Goal: Task Accomplishment & Management: Manage account settings

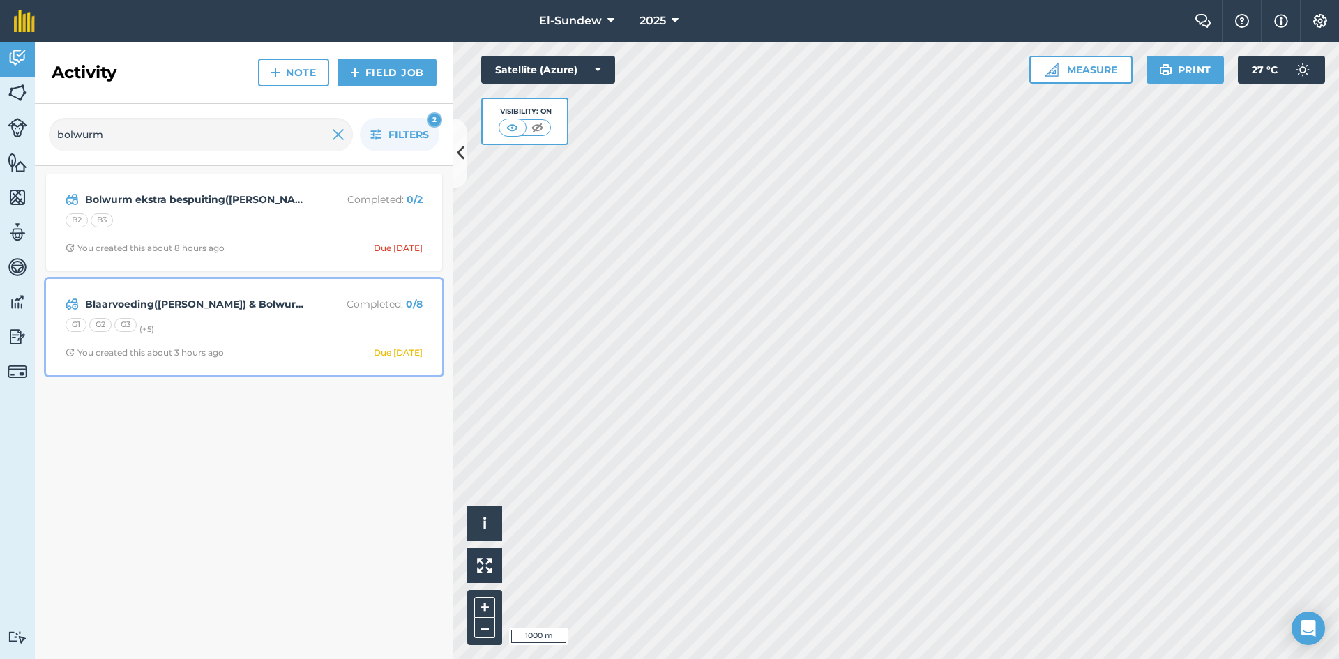
drag, startPoint x: 0, startPoint y: 0, endPoint x: 258, endPoint y: 317, distance: 408.9
click at [258, 318] on div "G1 G2 G3 (+ 5 )" at bounding box center [244, 327] width 357 height 18
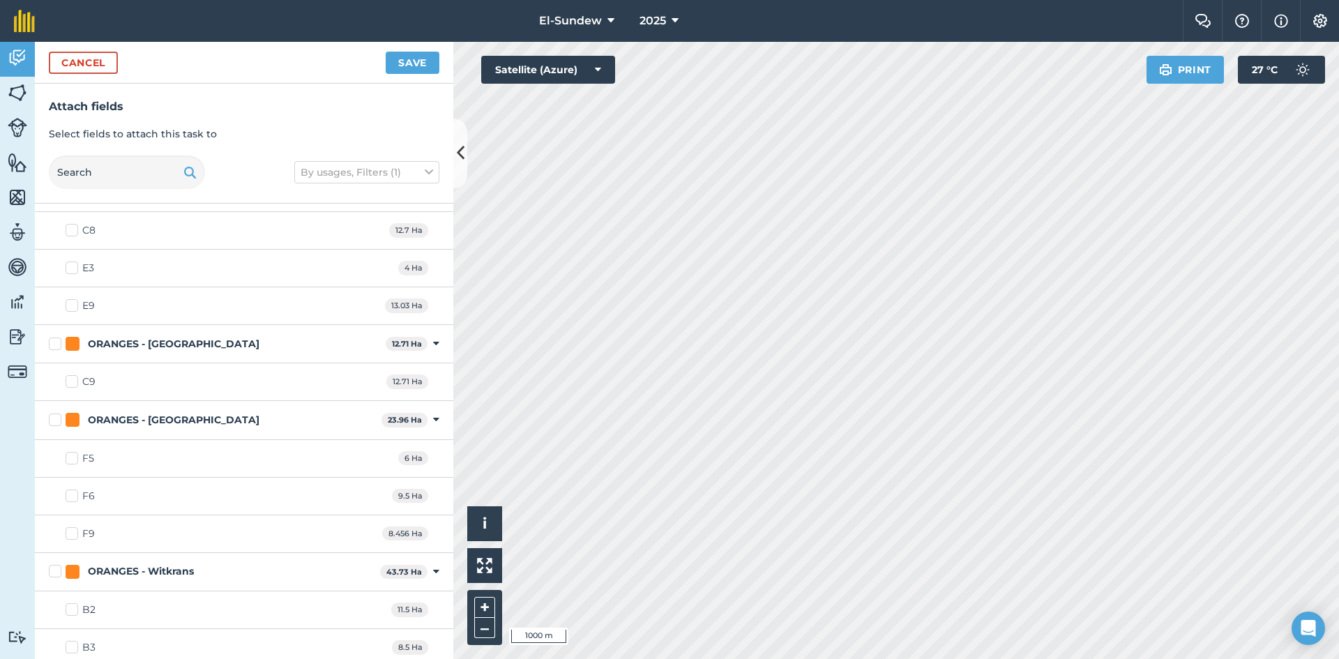
scroll to position [1860, 0]
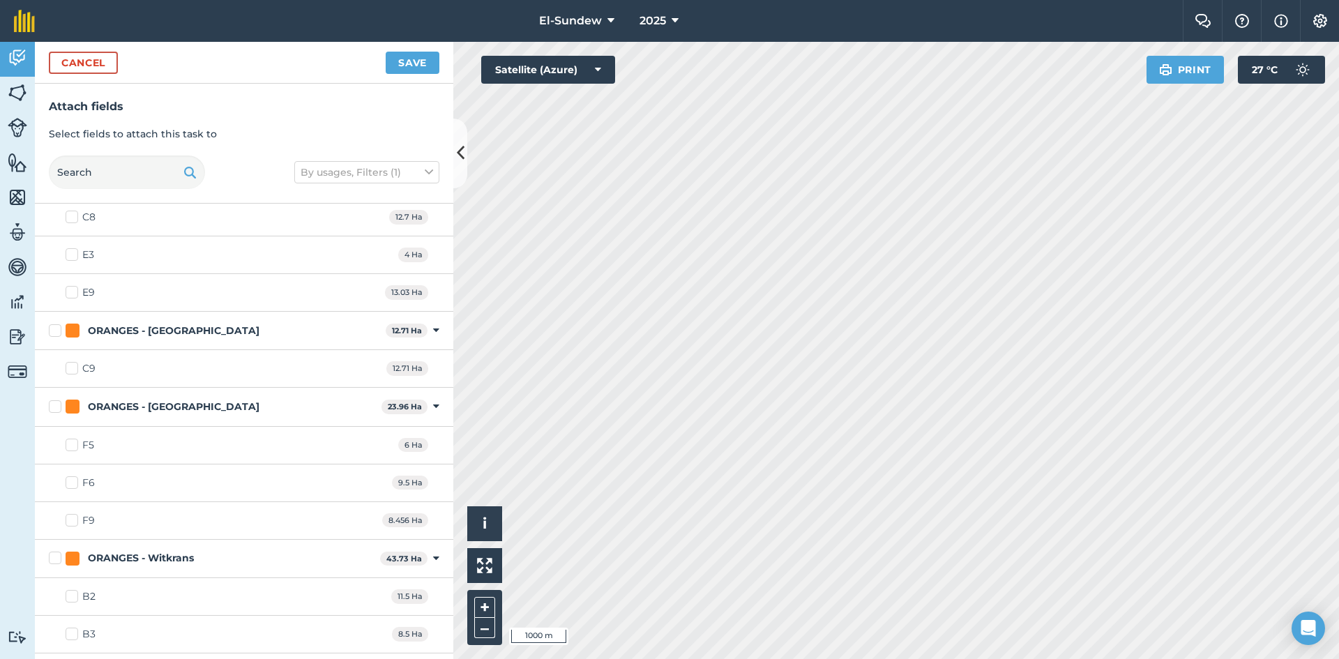
click at [73, 483] on label "F6" at bounding box center [80, 483] width 29 height 15
click at [73, 483] on input "F6" at bounding box center [70, 480] width 9 height 9
checkbox input "true"
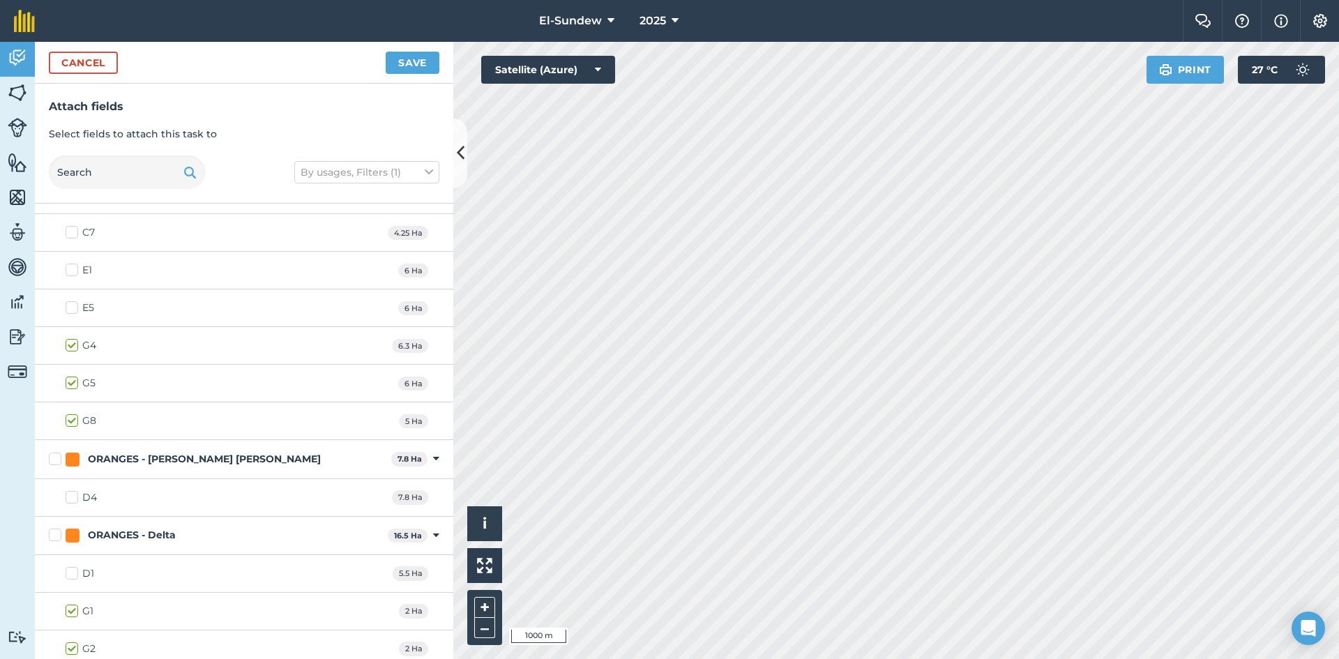
click at [74, 494] on label "D4" at bounding box center [81, 497] width 31 height 15
click at [74, 494] on input "D4" at bounding box center [70, 494] width 9 height 9
checkbox input "true"
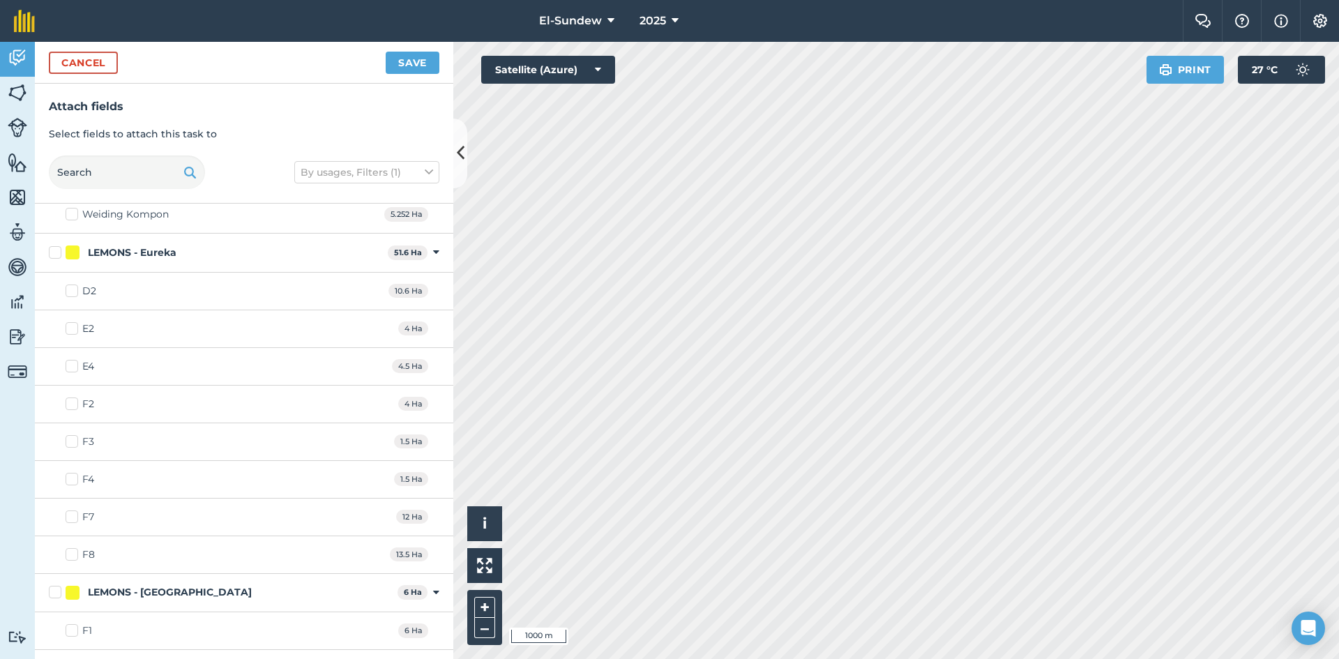
scroll to position [697, 0]
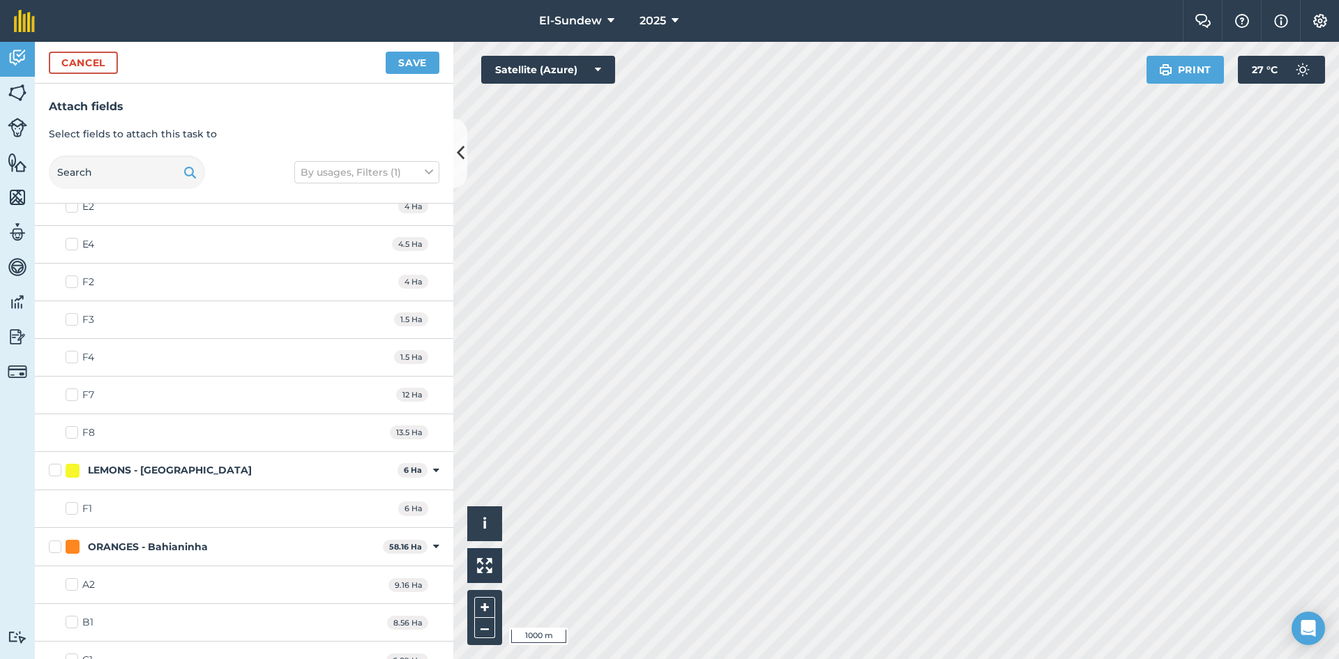
click at [68, 393] on label "F7" at bounding box center [80, 395] width 29 height 15
click at [68, 393] on input "F7" at bounding box center [70, 392] width 9 height 9
checkbox input "true"
click at [73, 437] on label "F8" at bounding box center [80, 432] width 29 height 15
click at [73, 434] on input "F8" at bounding box center [70, 429] width 9 height 9
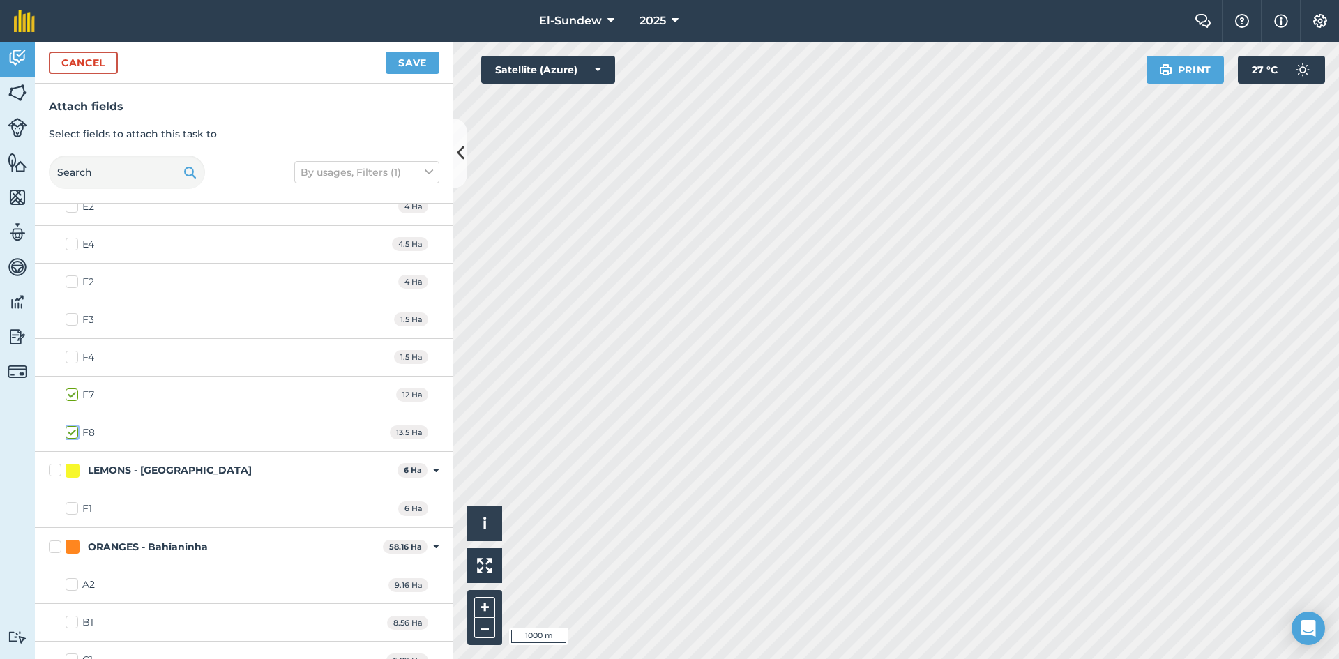
checkbox input "true"
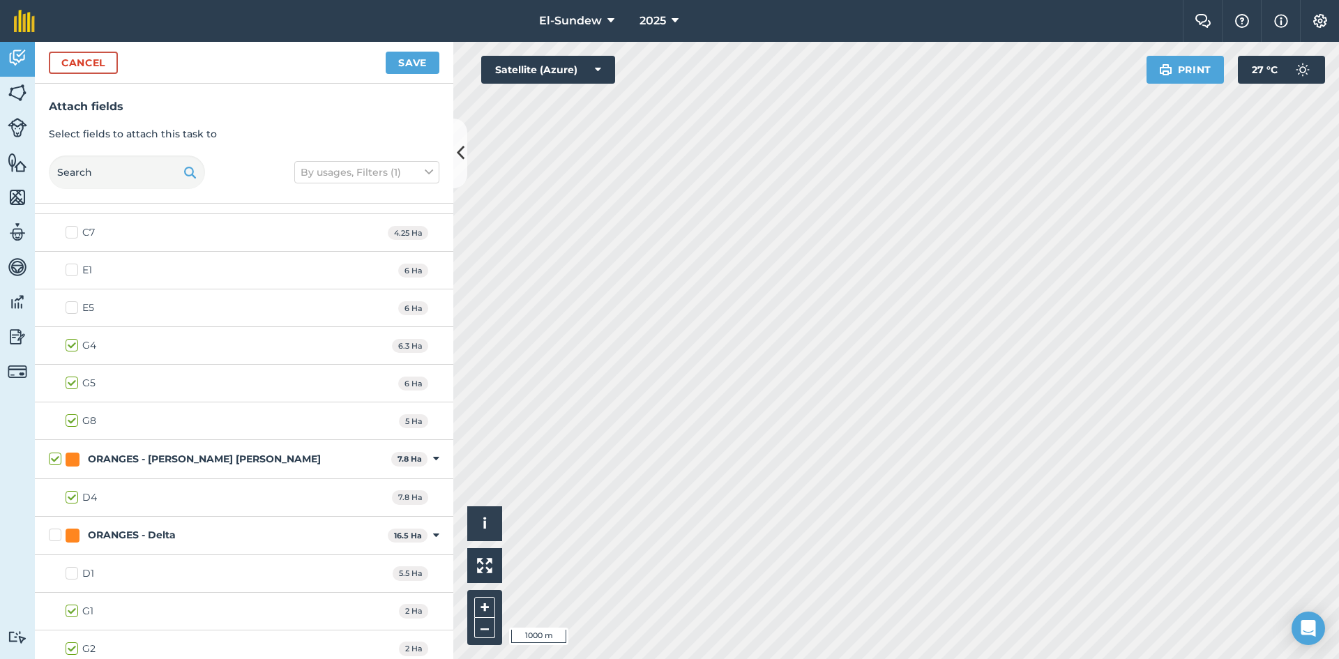
scroll to position [1395, 0]
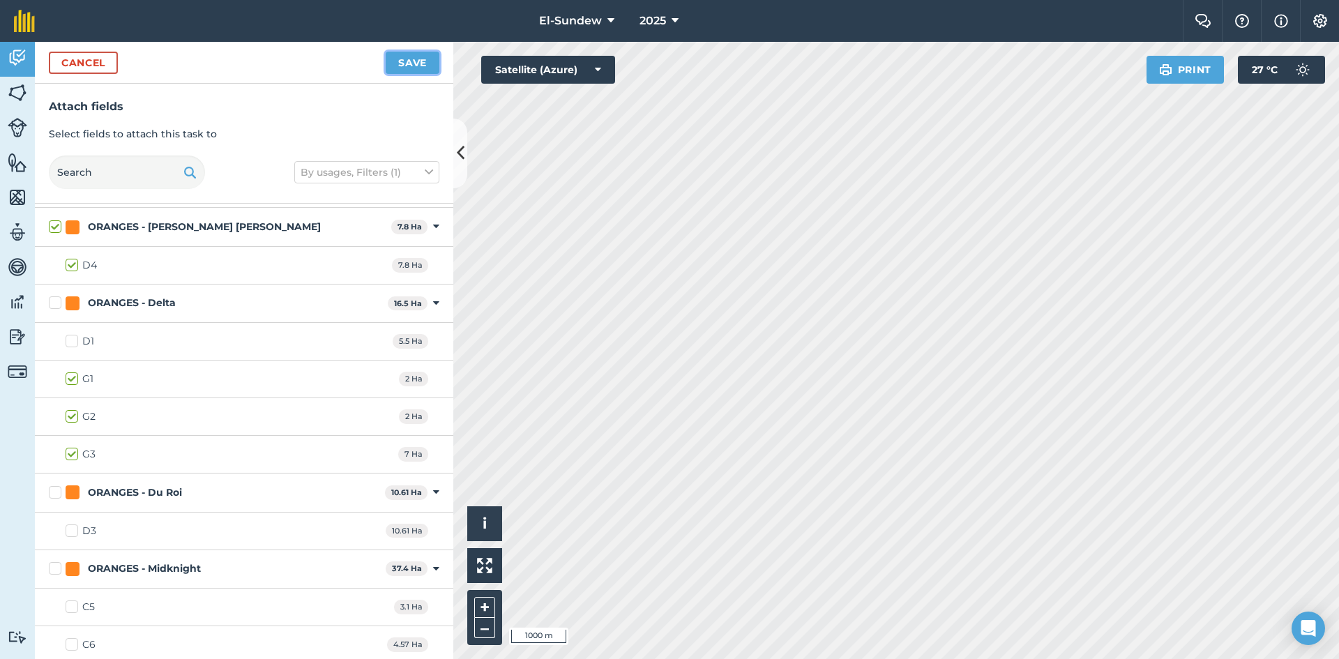
click at [426, 66] on button "Save" at bounding box center [413, 63] width 54 height 22
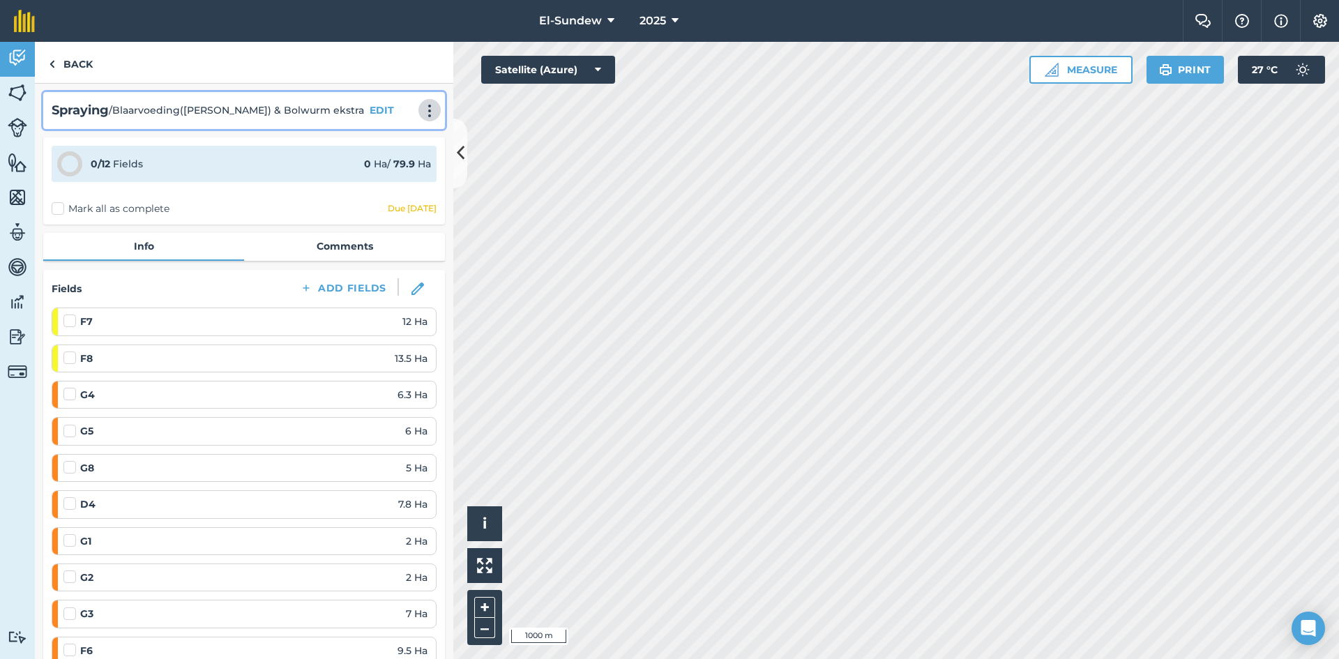
click at [421, 106] on img at bounding box center [429, 111] width 17 height 14
click at [374, 135] on link "Print" at bounding box center [400, 141] width 89 height 28
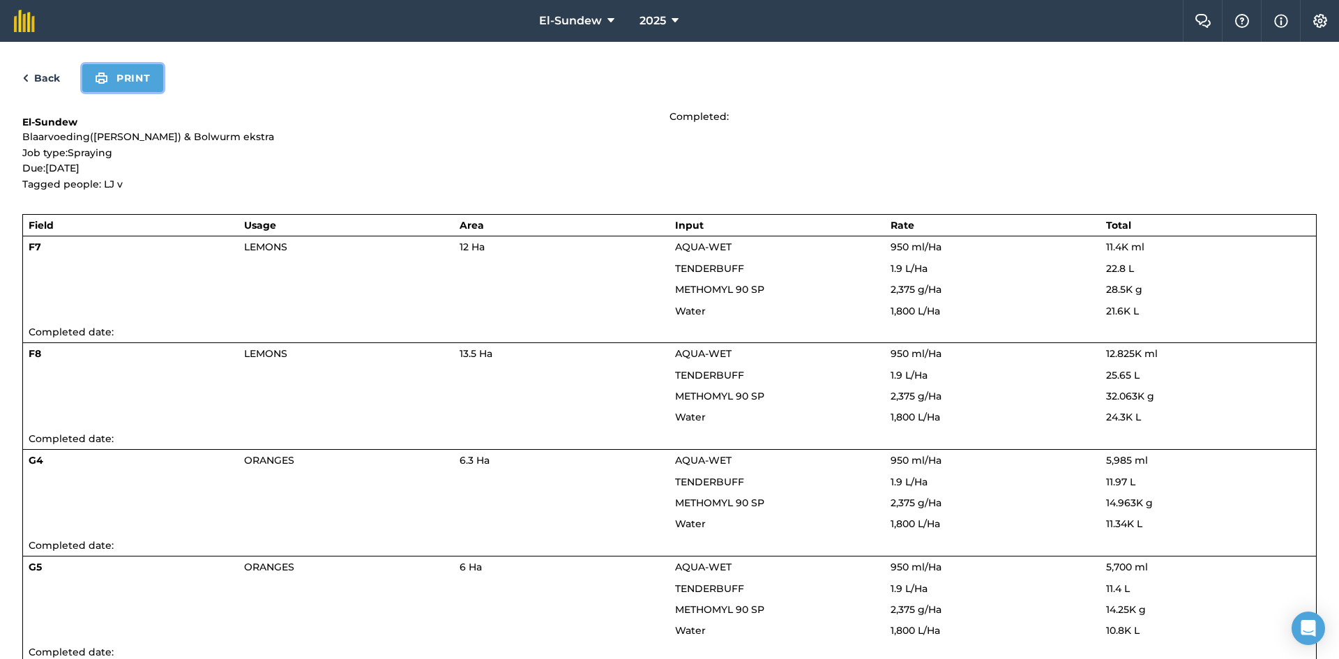
click at [155, 69] on button "Print" at bounding box center [122, 78] width 81 height 28
click at [38, 82] on link "Back" at bounding box center [41, 78] width 38 height 17
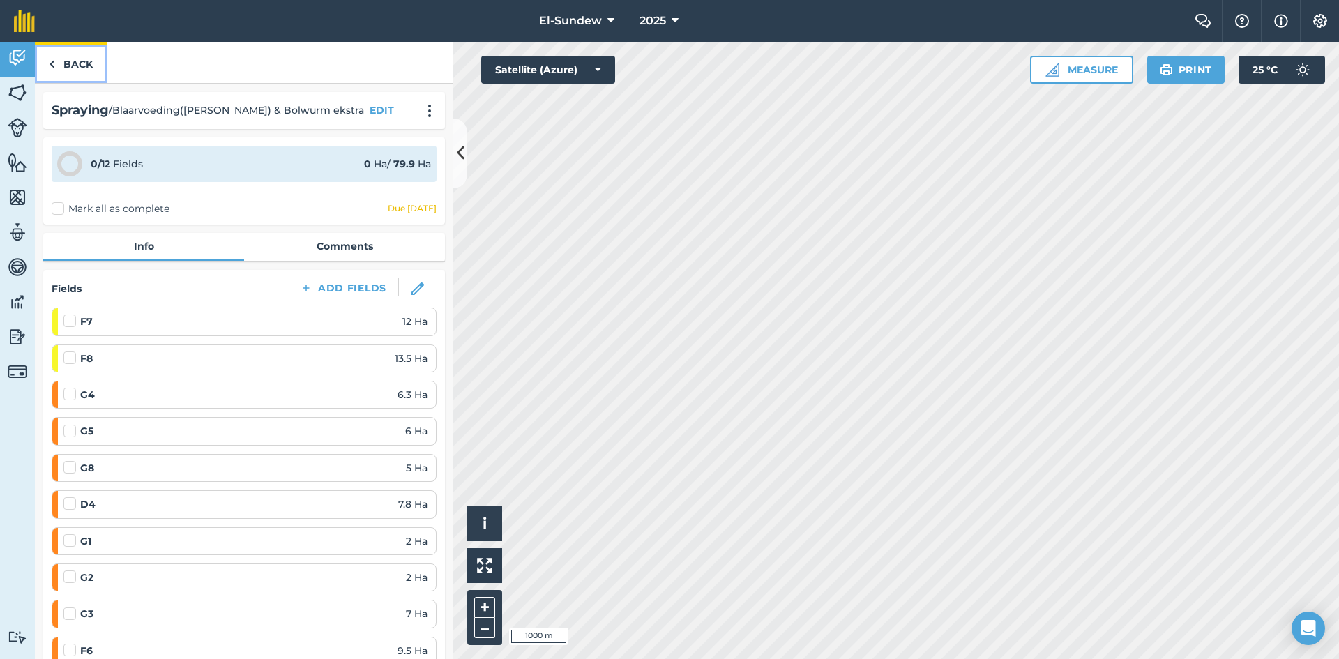
click at [82, 68] on link "Back" at bounding box center [71, 62] width 72 height 41
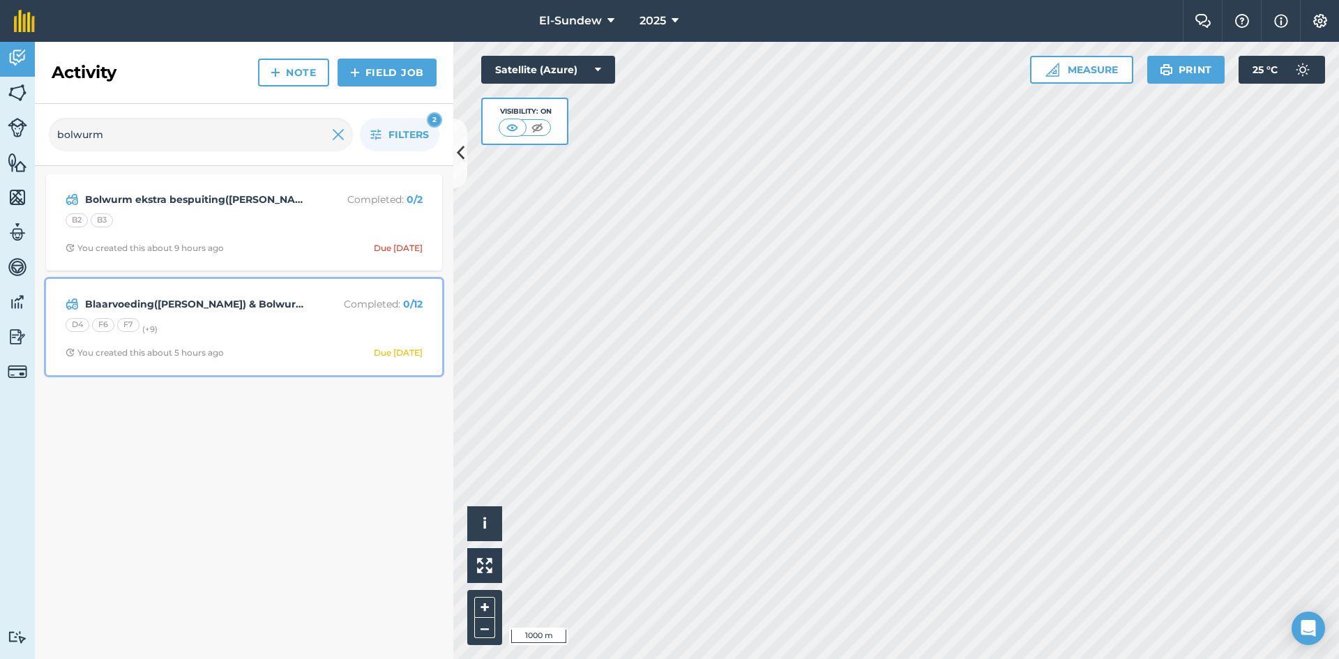
click at [282, 354] on span "You created this about 5 hours ago Due [DATE]" at bounding box center [244, 352] width 357 height 11
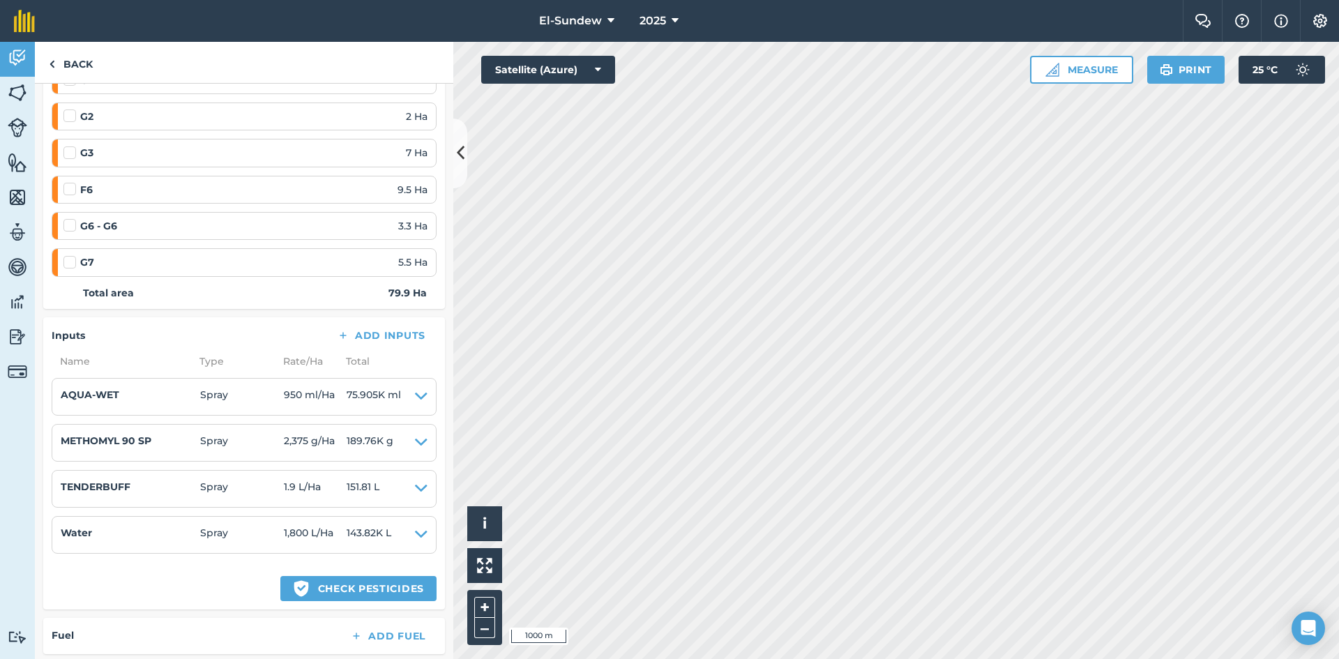
scroll to position [465, 0]
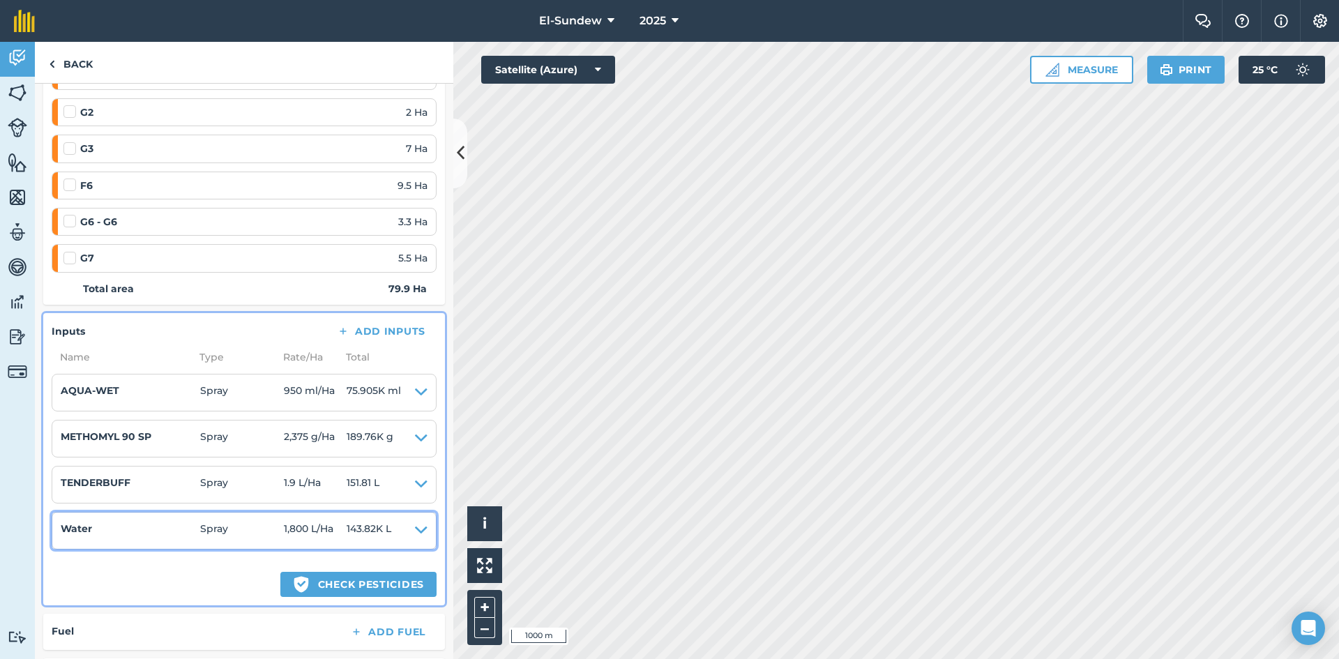
click at [415, 529] on icon at bounding box center [421, 531] width 13 height 20
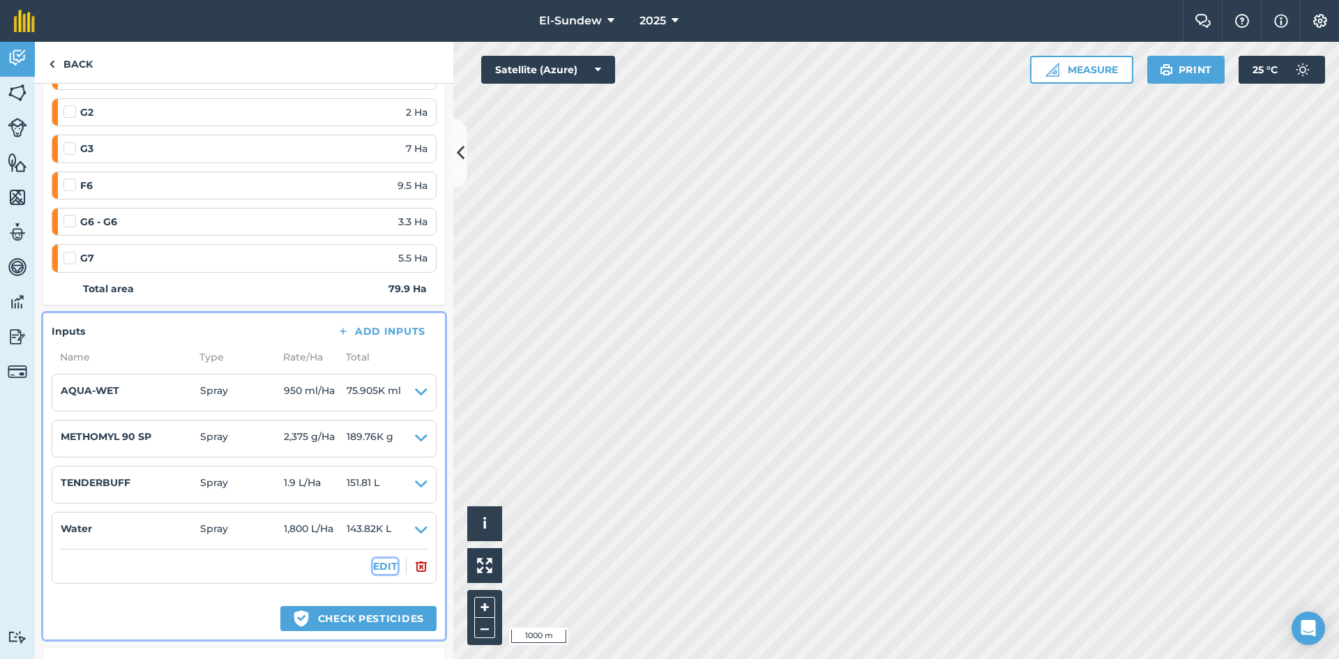
click at [373, 567] on button "EDIT" at bounding box center [385, 566] width 24 height 15
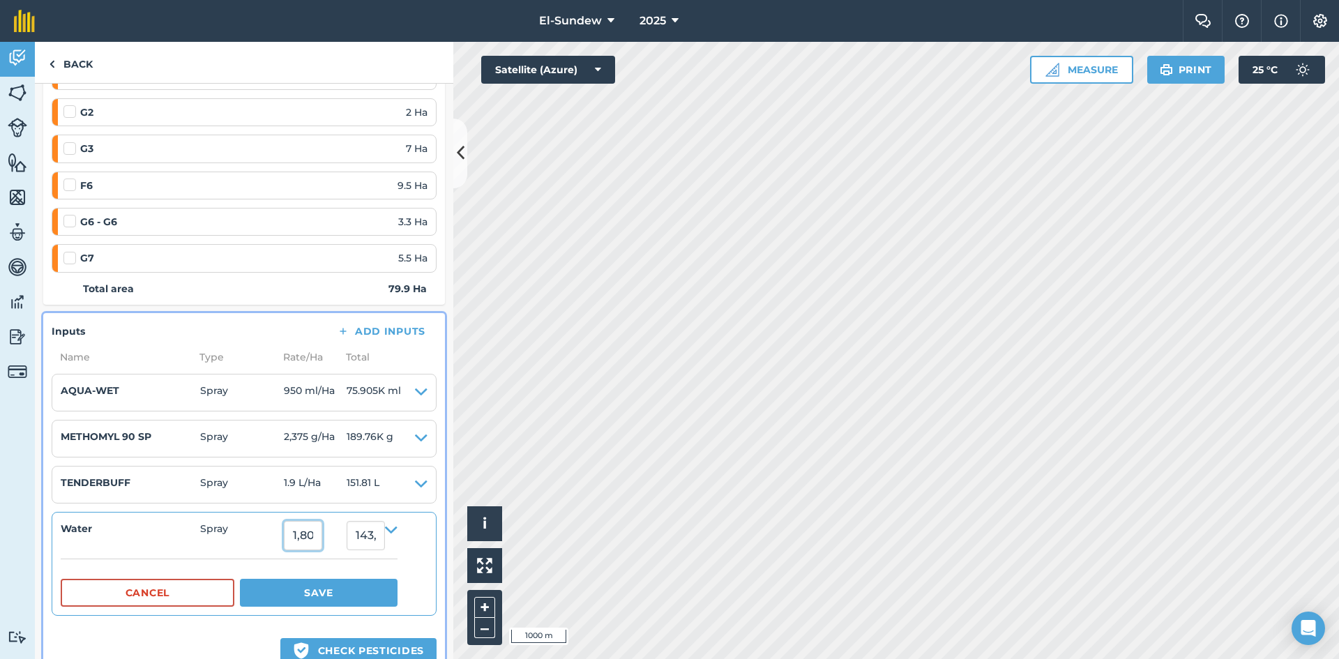
click at [322, 542] on input "1,800" at bounding box center [303, 535] width 38 height 29
type input "4,750"
type input "379,525"
click at [344, 595] on button "Save" at bounding box center [319, 593] width 158 height 28
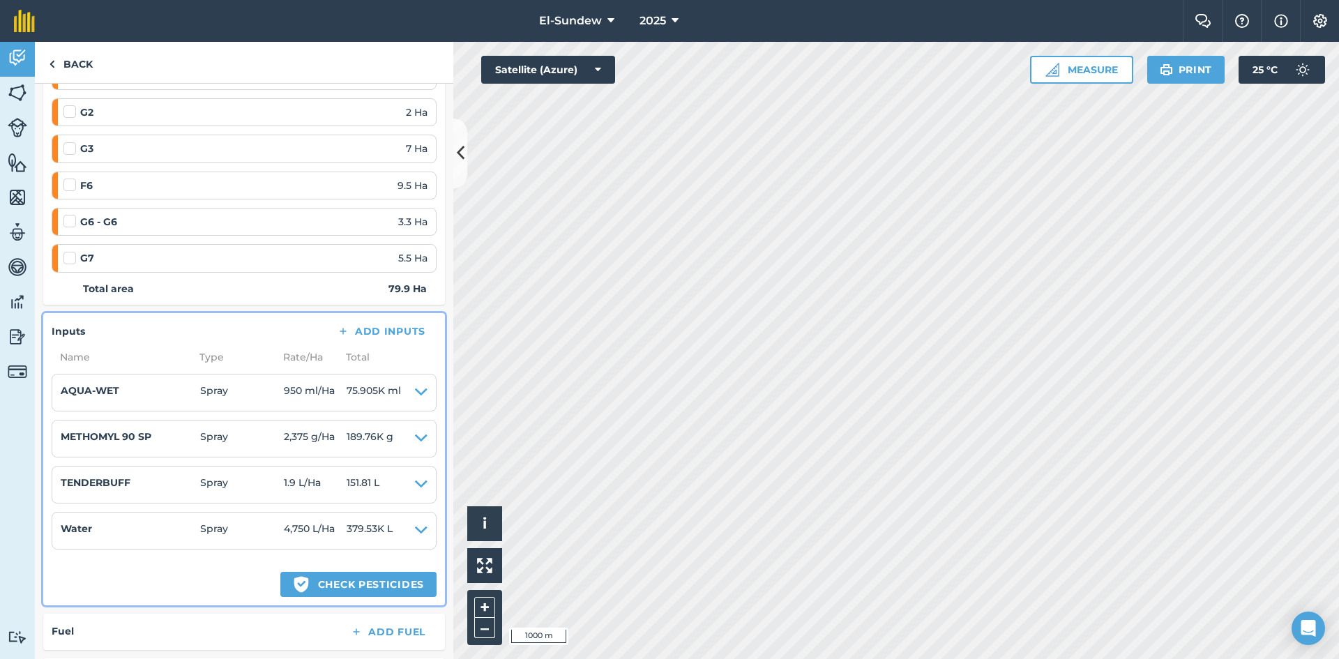
scroll to position [697, 0]
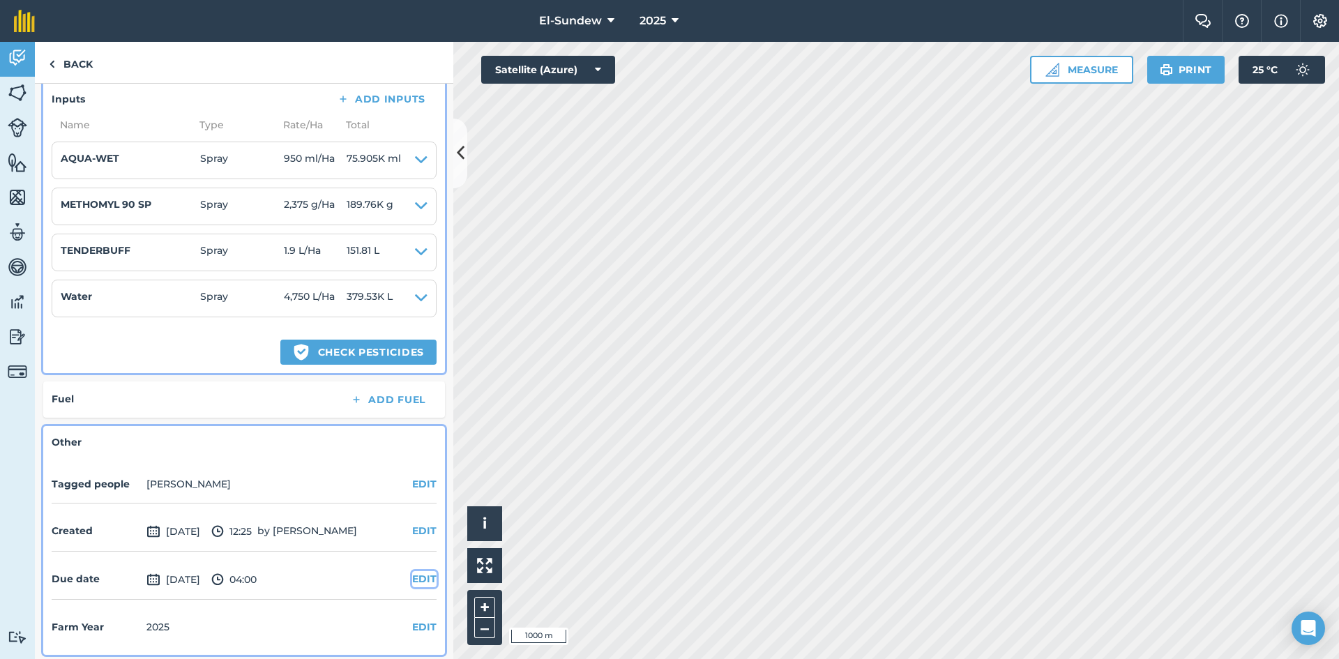
click at [413, 577] on button "EDIT" at bounding box center [424, 578] width 24 height 15
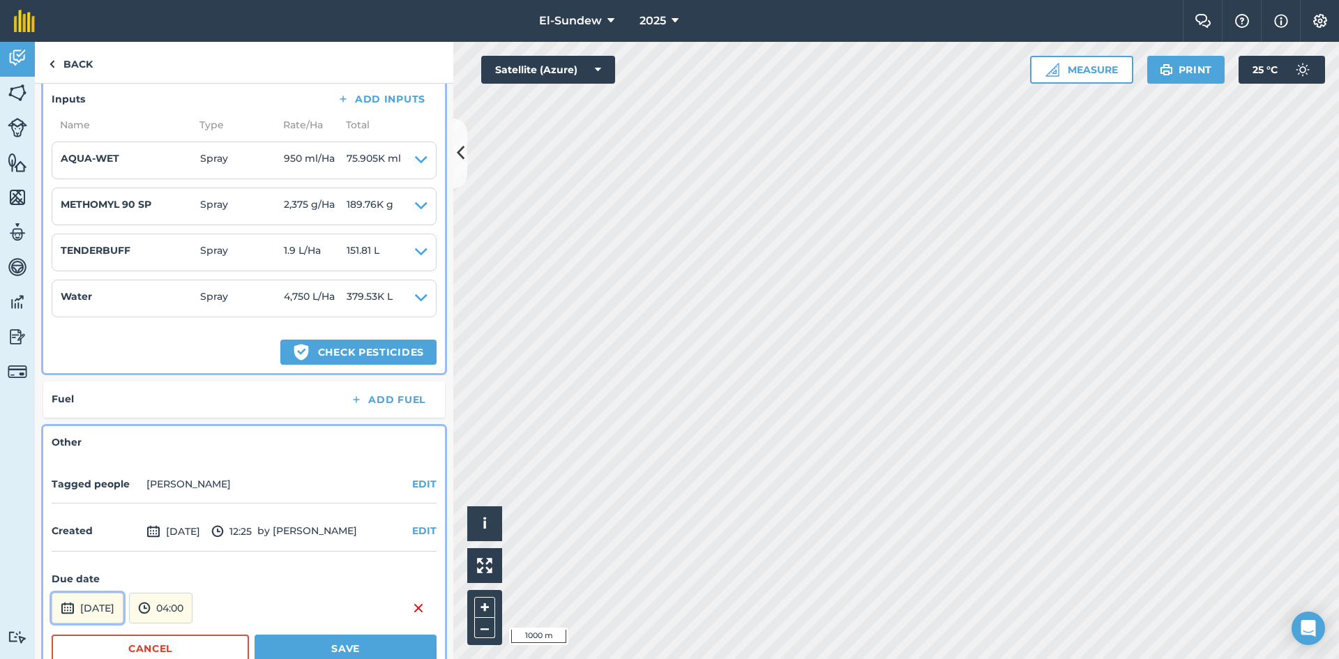
click at [104, 614] on button "[DATE]" at bounding box center [88, 608] width 72 height 31
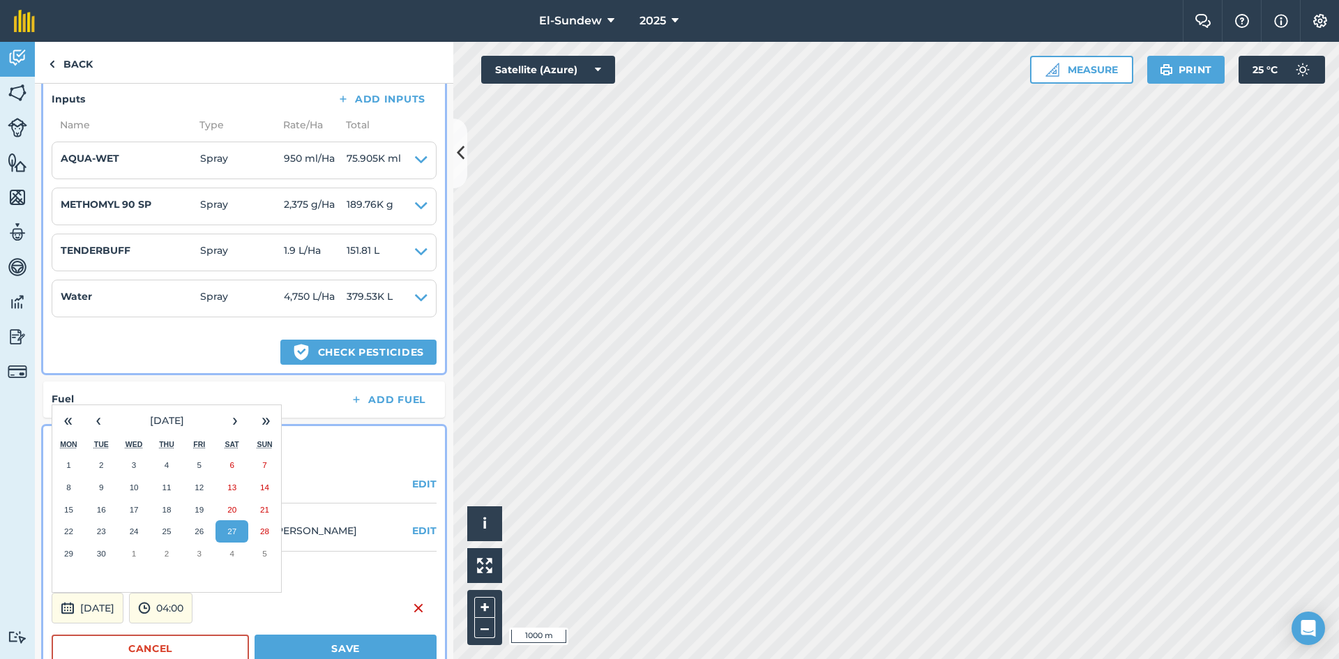
click at [196, 533] on abbr "26" at bounding box center [199, 530] width 9 height 9
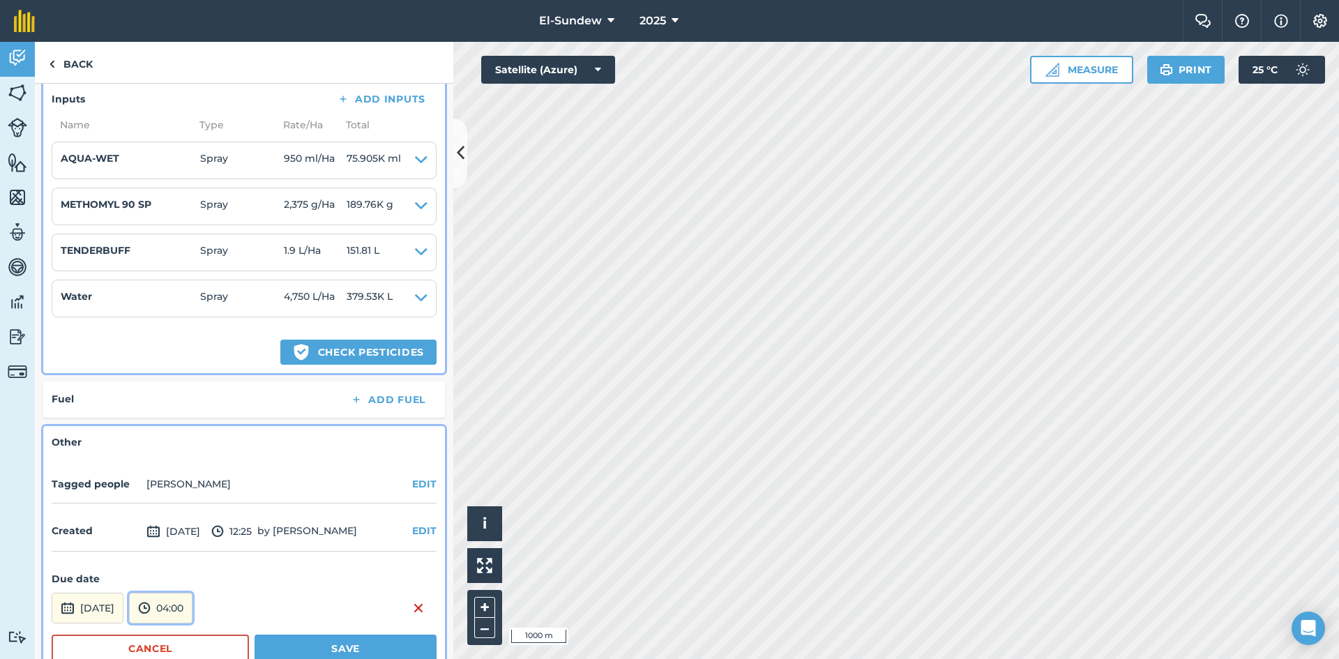
click at [192, 605] on button "04:00" at bounding box center [160, 608] width 63 height 31
click at [195, 458] on button "18:00" at bounding box center [163, 454] width 66 height 22
click at [309, 639] on button "Save" at bounding box center [346, 649] width 182 height 28
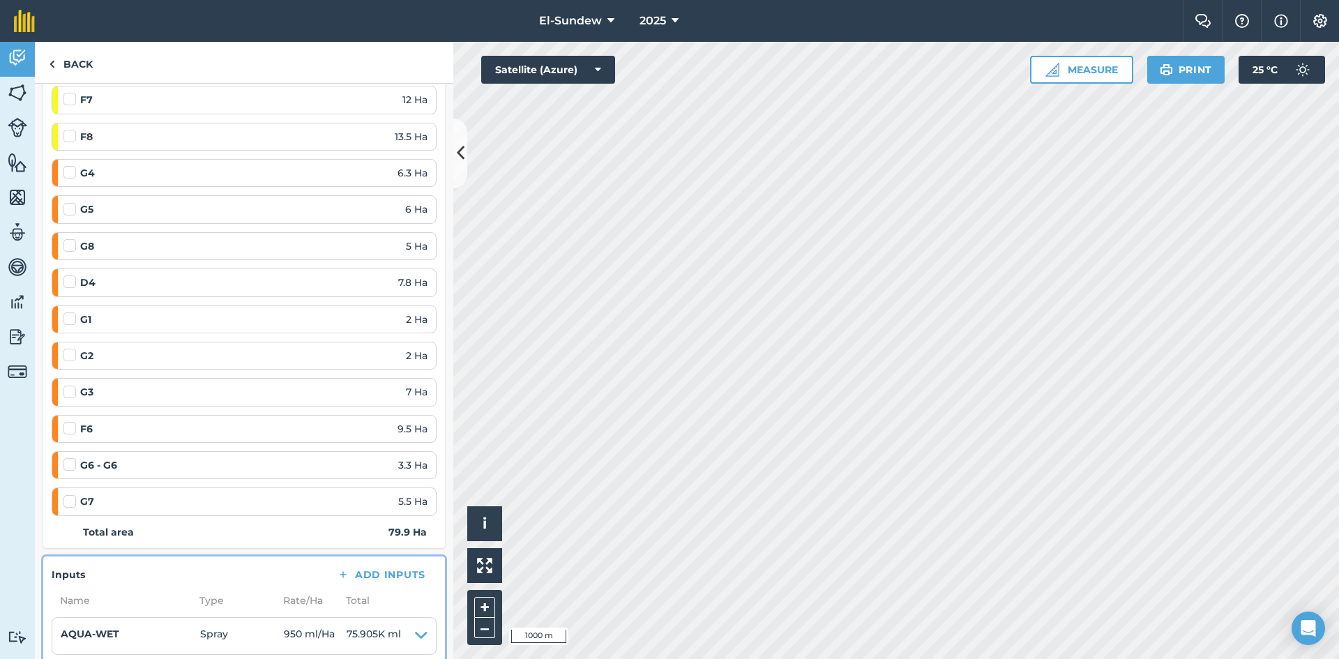
scroll to position [0, 0]
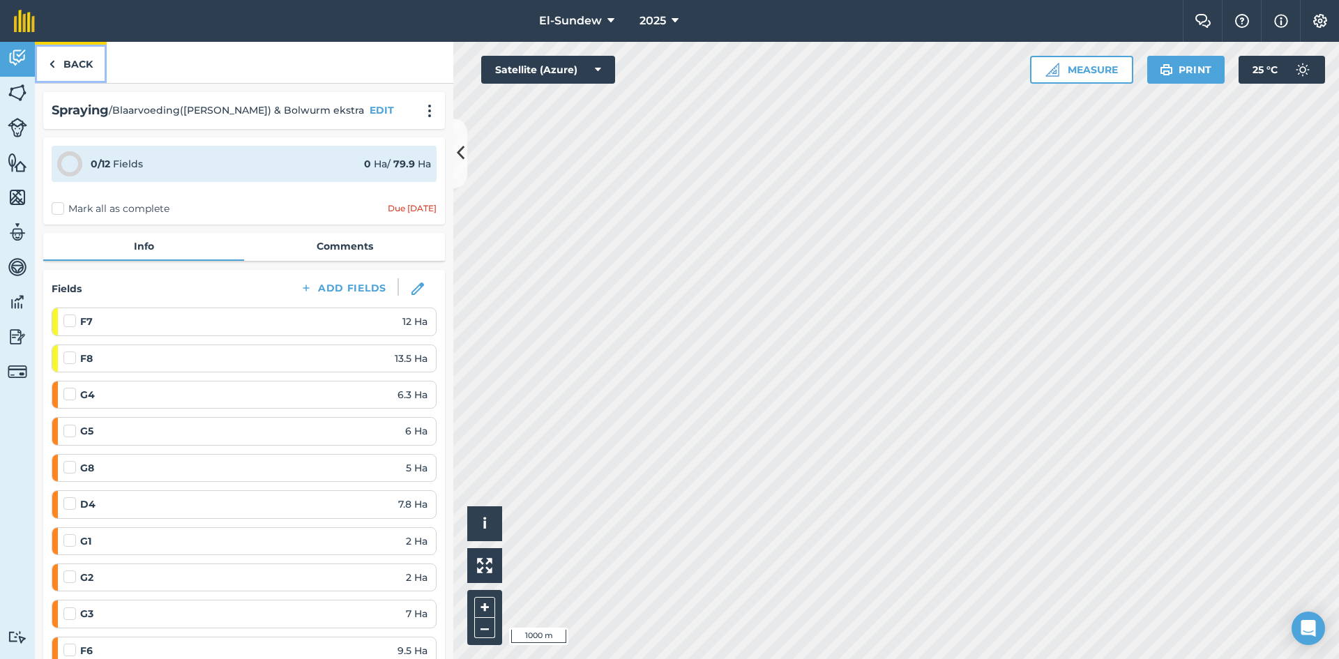
click at [70, 66] on link "Back" at bounding box center [71, 62] width 72 height 41
